Goal: Information Seeking & Learning: Learn about a topic

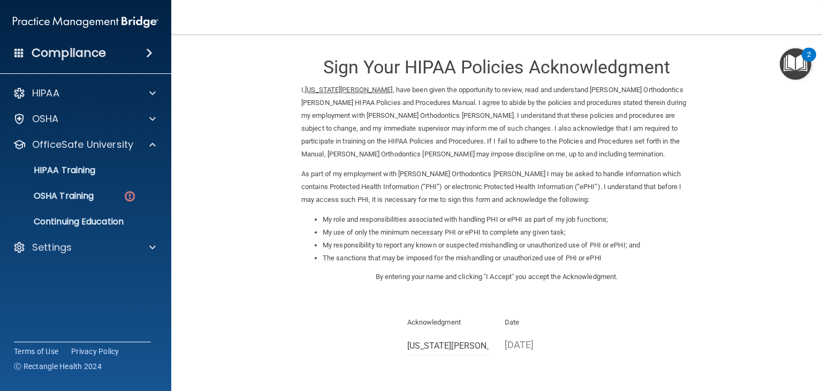
scroll to position [100, 0]
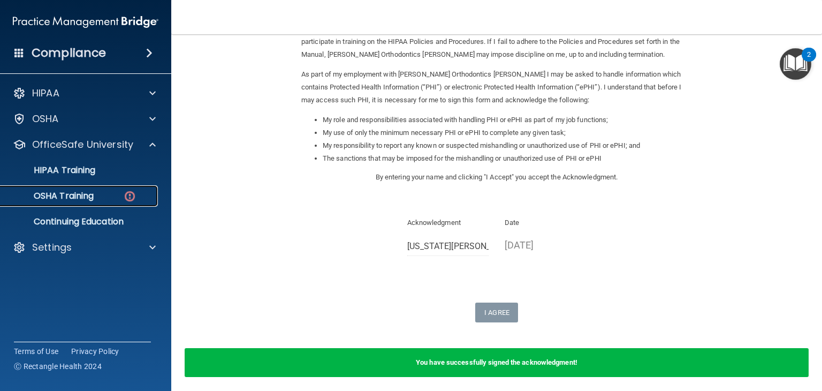
click at [80, 196] on p "OSHA Training" at bounding box center [50, 196] width 87 height 11
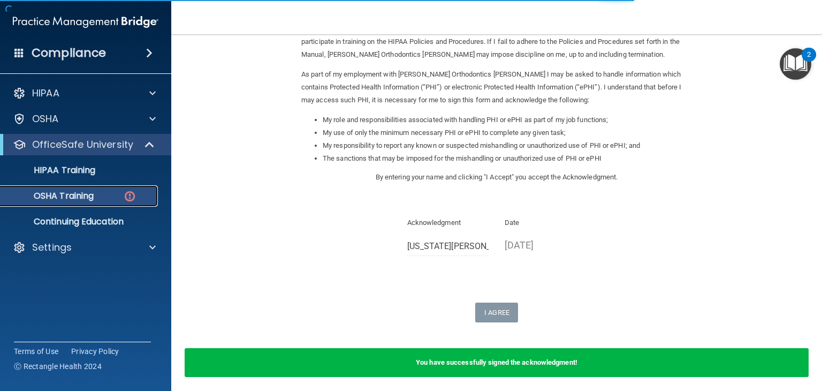
click at [129, 196] on img at bounding box center [129, 195] width 13 height 13
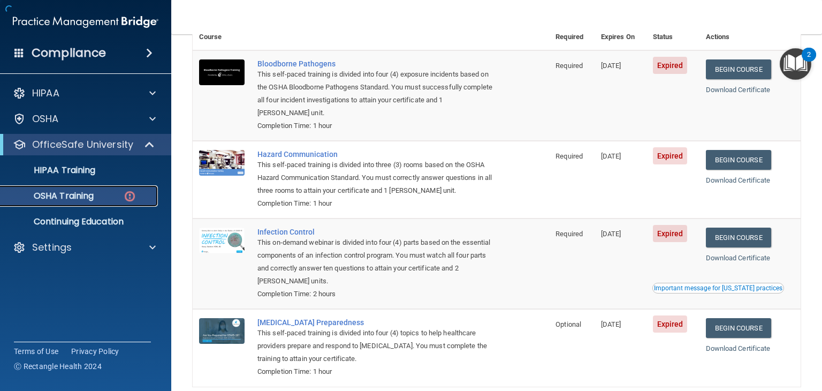
scroll to position [111, 0]
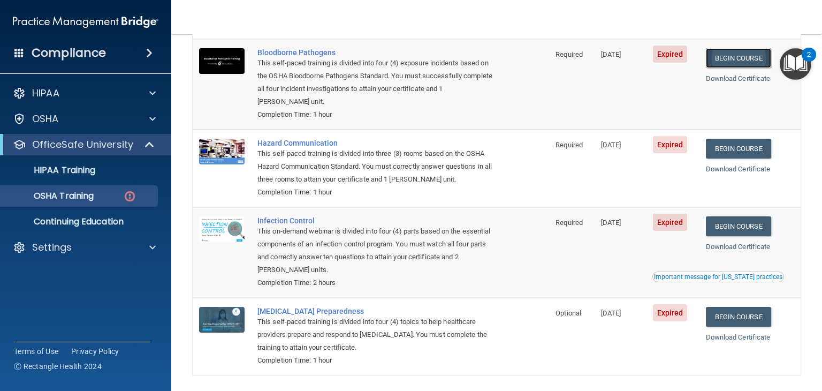
click at [747, 63] on link "Begin Course" at bounding box center [738, 58] width 65 height 20
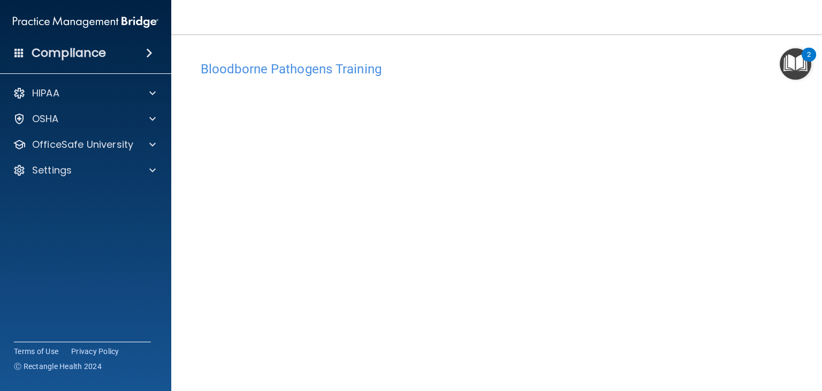
click at [489, 58] on div "Bloodborne Pathogens Training" at bounding box center [497, 69] width 608 height 26
click at [592, 49] on div "Bloodborne Pathogens Training This course doesn’t expire until [DATE]. Are you …" at bounding box center [497, 230] width 608 height 370
